Goal: Navigation & Orientation: Find specific page/section

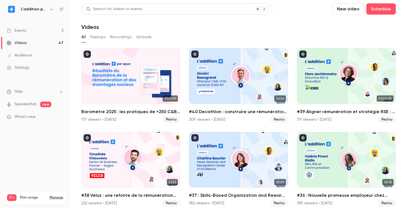
click at [23, 31] on div "Events" at bounding box center [16, 31] width 19 height 6
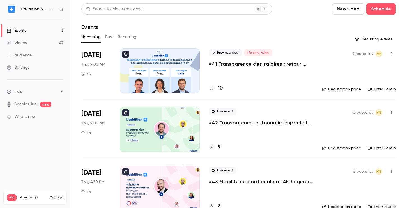
click at [218, 146] on h4 "9" at bounding box center [219, 147] width 3 height 8
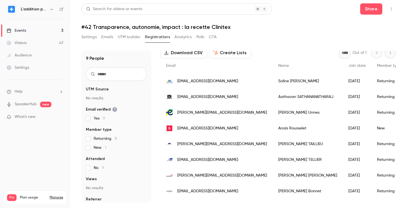
scroll to position [43, 0]
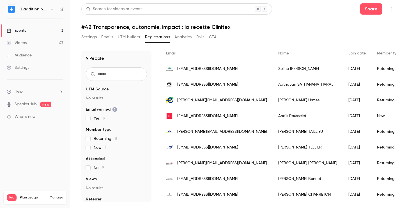
click at [41, 45] on link "Videos 47" at bounding box center [35, 43] width 70 height 12
